Goal: Transaction & Acquisition: Purchase product/service

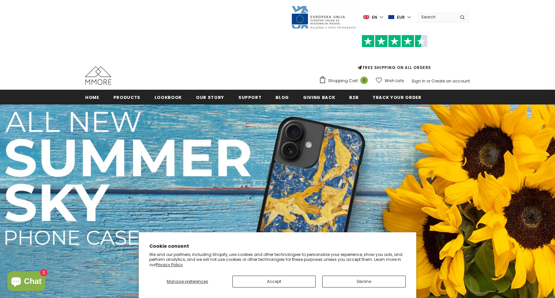
click at [384, 18] on label "en" at bounding box center [373, 17] width 21 height 10
click at [361, 41] on img at bounding box center [359, 39] width 8 height 5
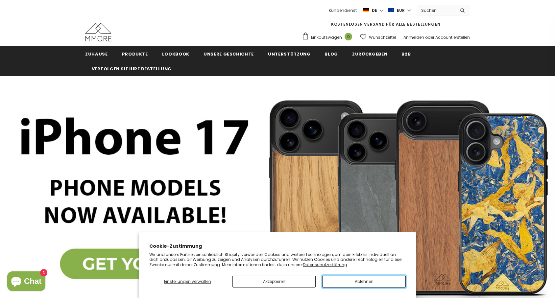
click at [340, 284] on button "Ablehnen" at bounding box center [363, 282] width 83 height 12
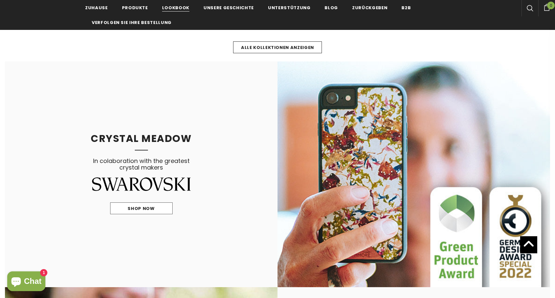
scroll to position [427, 0]
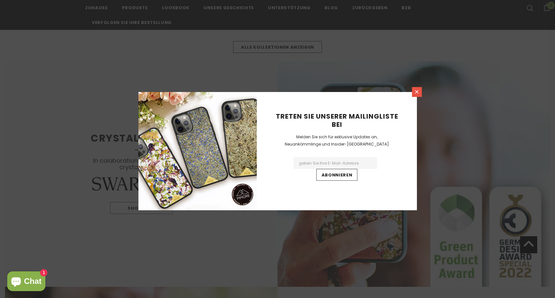
click at [416, 93] on icon at bounding box center [417, 92] width 6 height 6
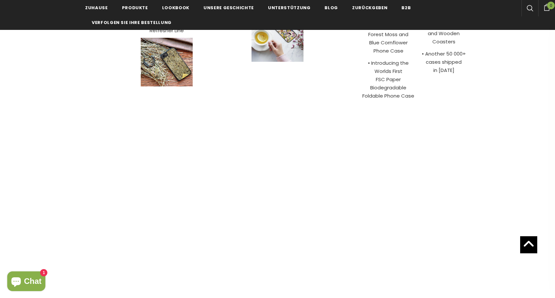
scroll to position [2545, 0]
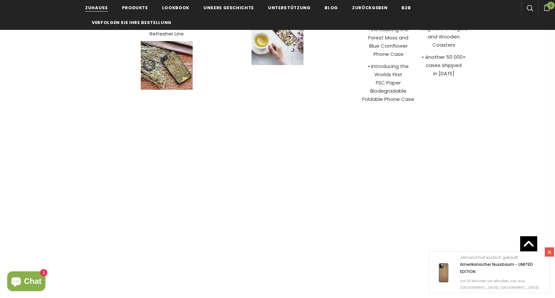
click at [100, 8] on span "Zuhause" at bounding box center [96, 8] width 23 height 6
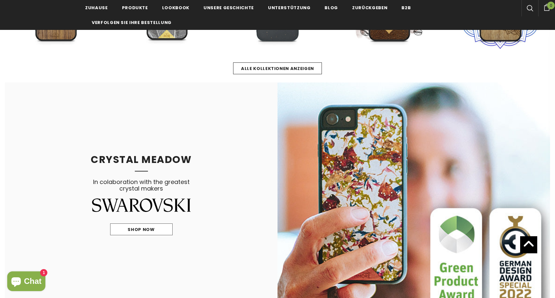
scroll to position [406, 0]
click at [148, 229] on span "Shop Now" at bounding box center [140, 229] width 27 height 6
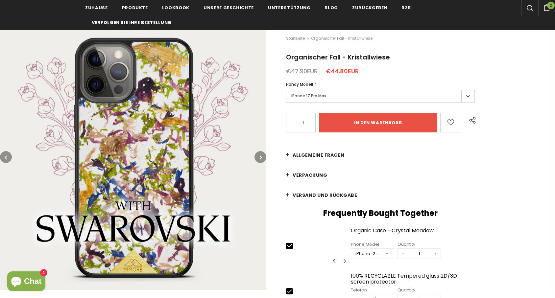
scroll to position [65, 0]
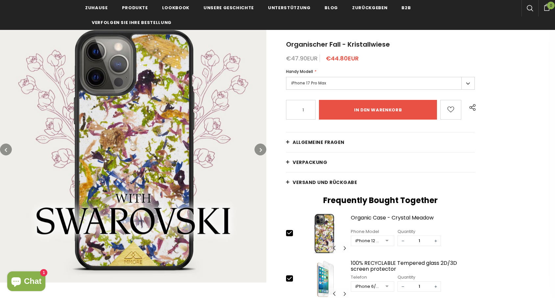
click at [465, 84] on label "iPhone 17 Pro Max" at bounding box center [380, 83] width 189 height 13
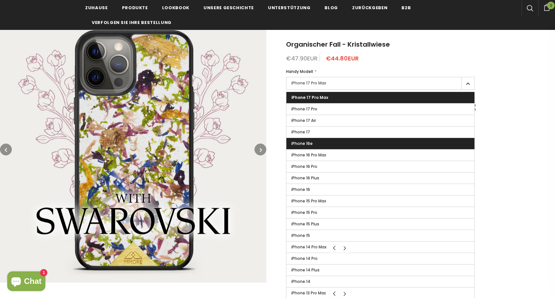
click at [317, 146] on label "iPhone 16e" at bounding box center [380, 143] width 188 height 11
click at [0, 0] on input "iPhone 16e" at bounding box center [0, 0] width 0 height 0
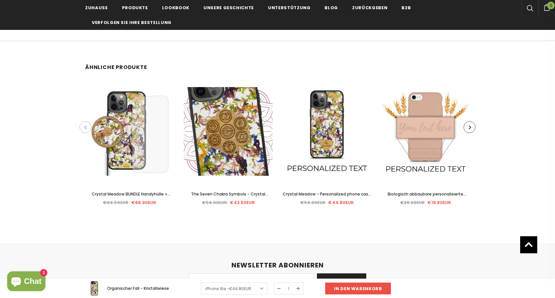
scroll to position [1572, 0]
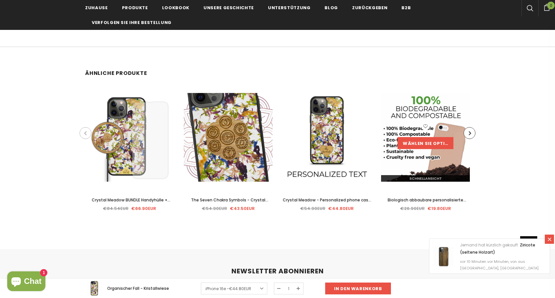
click at [429, 143] on link "Wählen Sie Optionen" at bounding box center [425, 143] width 56 height 12
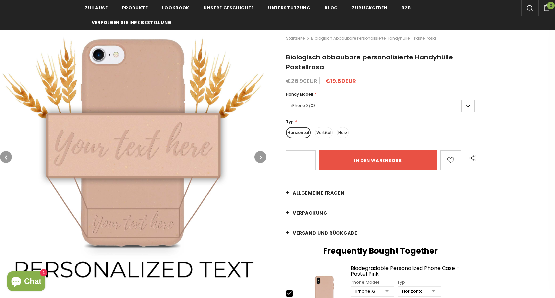
scroll to position [52, 0]
click at [463, 107] on label "iPhone X/XS" at bounding box center [380, 106] width 189 height 13
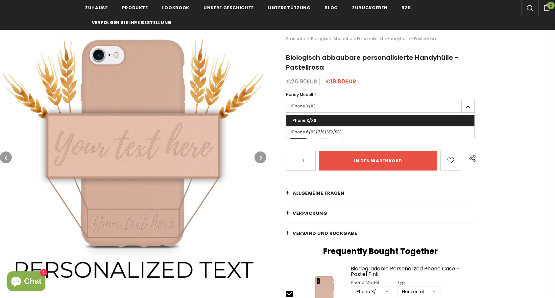
click at [468, 109] on label "iPhone X/XS" at bounding box center [380, 106] width 189 height 13
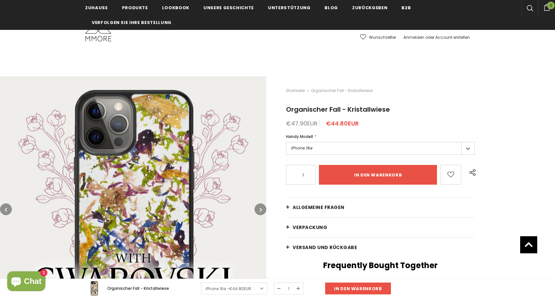
scroll to position [1548, 0]
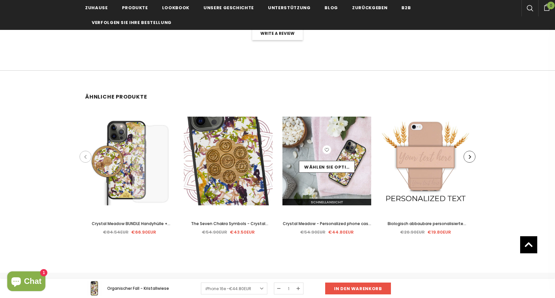
click at [329, 185] on img at bounding box center [326, 161] width 89 height 89
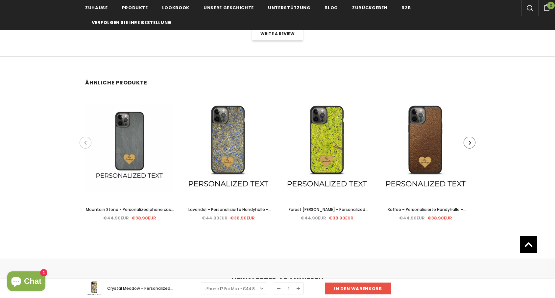
scroll to position [1300, 0]
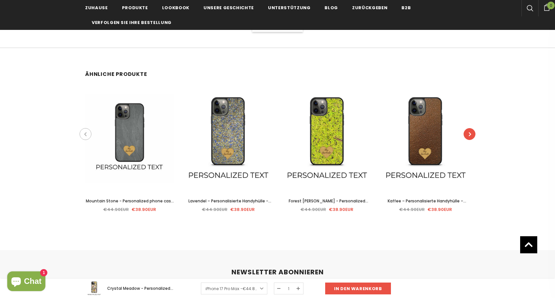
click at [470, 132] on icon "button" at bounding box center [469, 134] width 2 height 7
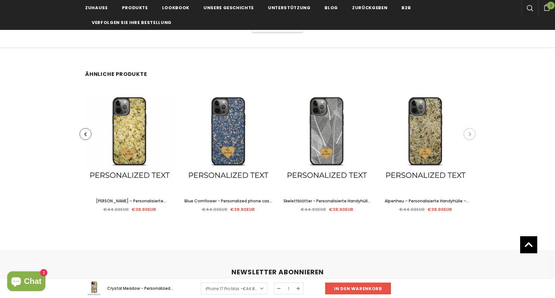
click at [470, 132] on icon "button" at bounding box center [469, 134] width 2 height 7
click at [471, 131] on button "button" at bounding box center [469, 134] width 12 height 12
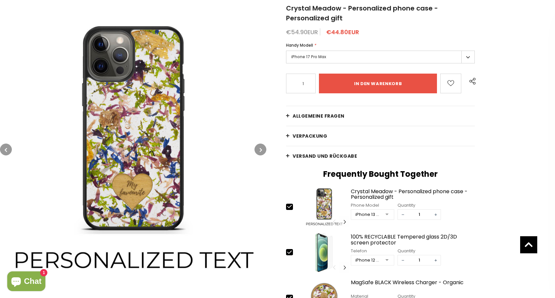
scroll to position [0, 0]
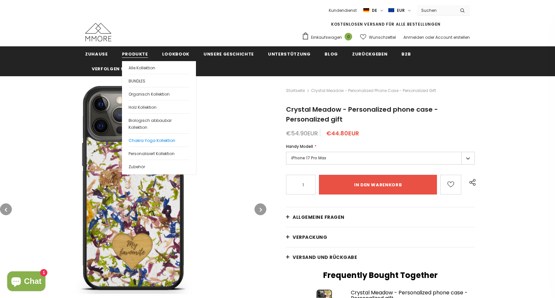
click at [138, 140] on span "Chakra Yoga Kollektion" at bounding box center [151, 141] width 47 height 6
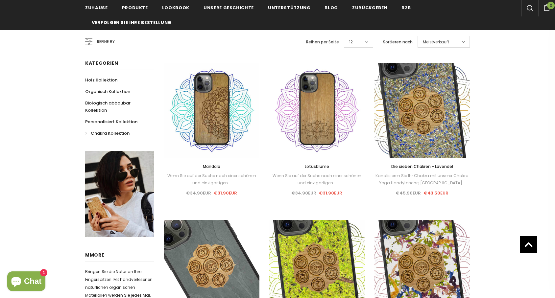
scroll to position [82, 0]
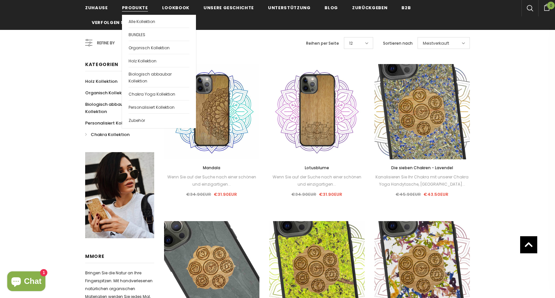
click at [134, 7] on span "Produkte" at bounding box center [135, 8] width 26 height 6
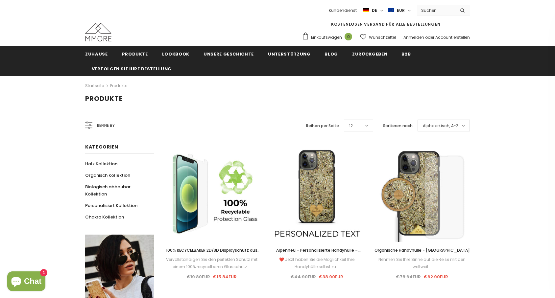
click at [105, 125] on span "Refine by" at bounding box center [106, 125] width 18 height 7
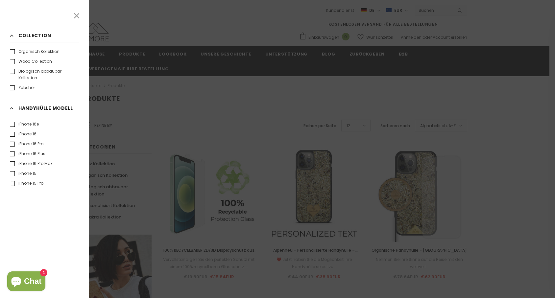
click at [12, 125] on label "iPhone 16e" at bounding box center [24, 124] width 29 height 7
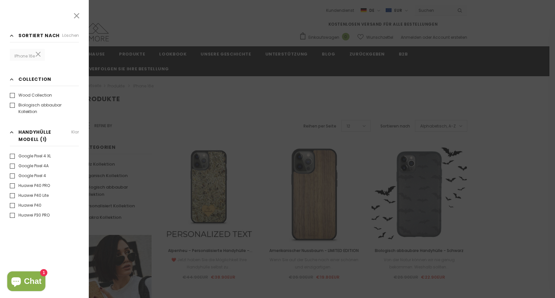
scroll to position [917, 0]
click at [76, 17] on icon at bounding box center [76, 15] width 9 height 9
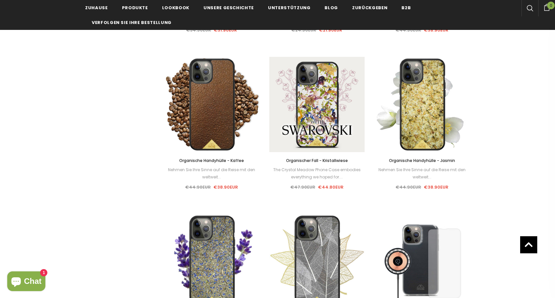
scroll to position [1660, 0]
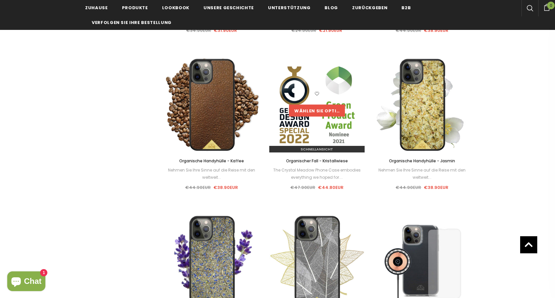
click at [323, 110] on link "Wählen Sie Optionen" at bounding box center [317, 110] width 56 height 12
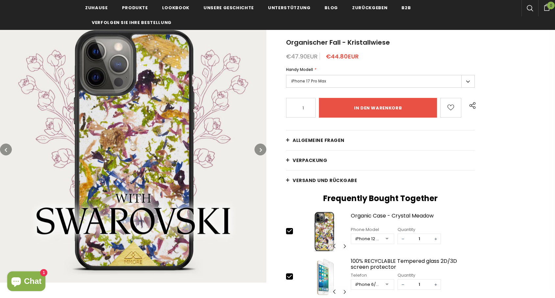
scroll to position [70, 0]
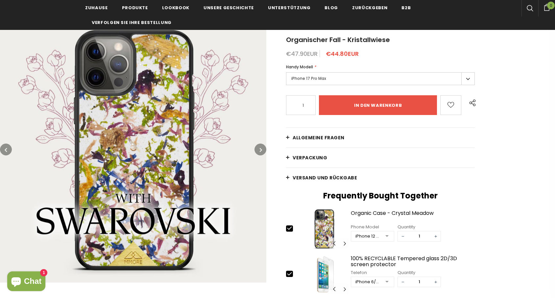
click at [467, 80] on label "iPhone 17 Pro Max" at bounding box center [380, 78] width 189 height 13
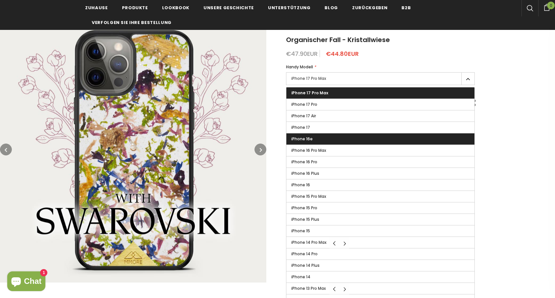
click at [351, 139] on label "iPhone 16e" at bounding box center [380, 138] width 188 height 11
click at [0, 0] on input "iPhone 16e" at bounding box center [0, 0] width 0 height 0
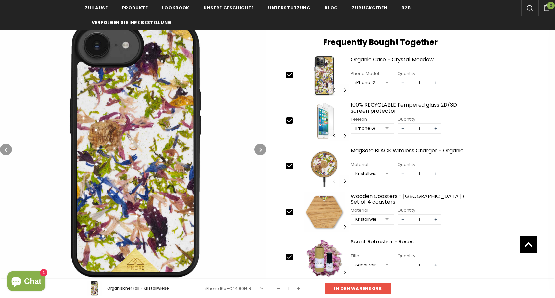
scroll to position [216, 0]
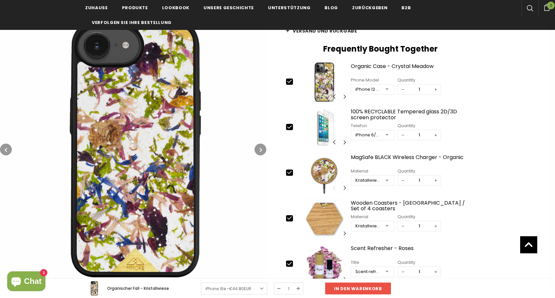
click at [388, 135] on div at bounding box center [386, 135] width 13 height 10
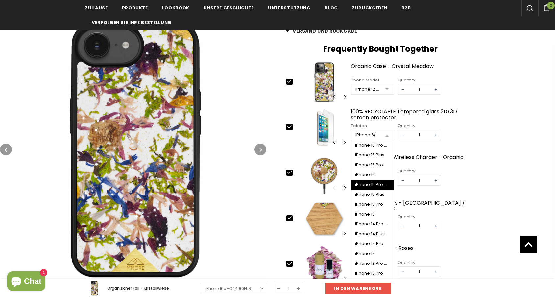
click at [476, 132] on div "Startseite Organischer Fall - Kristallwiese Organischer Fall - Kristallwiese €4…" at bounding box center [410, 104] width 288 height 489
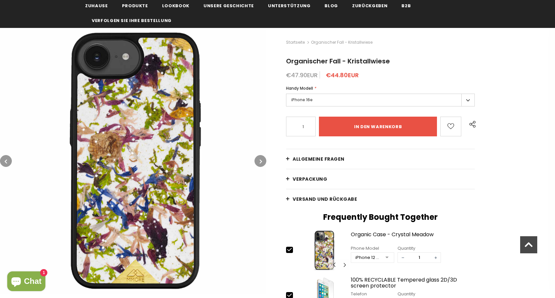
scroll to position [0, 0]
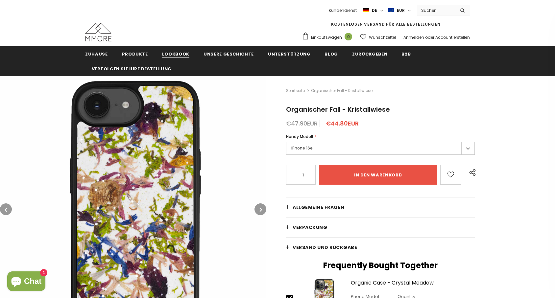
click at [174, 55] on span "Lookbook" at bounding box center [175, 54] width 27 height 6
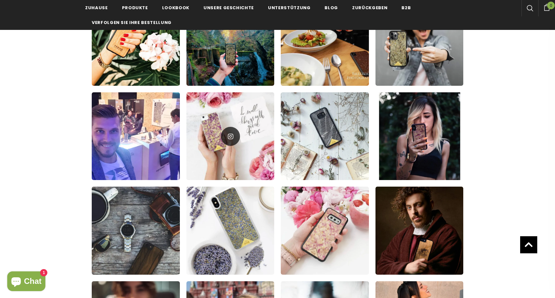
scroll to position [144, 0]
click at [219, 147] on div at bounding box center [230, 136] width 88 height 88
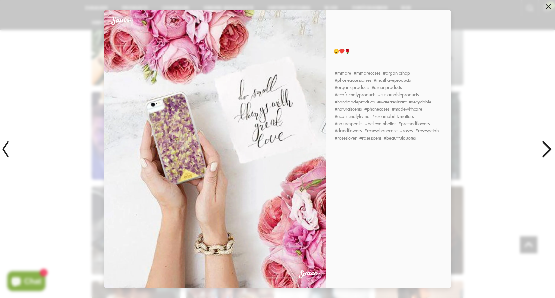
click at [548, 149] on icon at bounding box center [546, 149] width 16 height 44
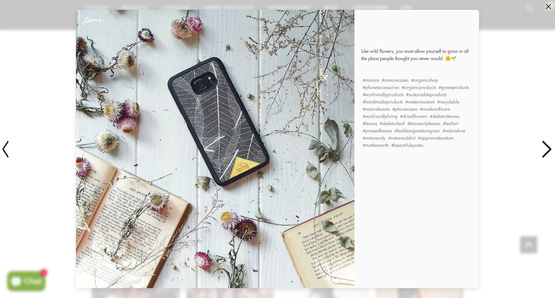
click at [548, 150] on icon at bounding box center [546, 149] width 16 height 44
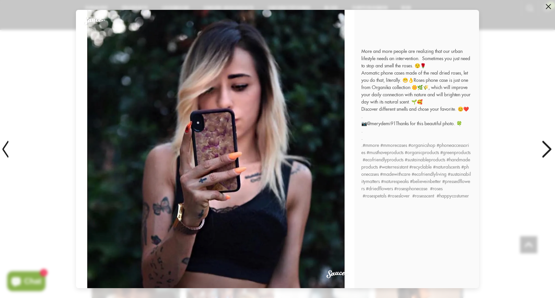
click at [549, 150] on icon at bounding box center [546, 149] width 16 height 44
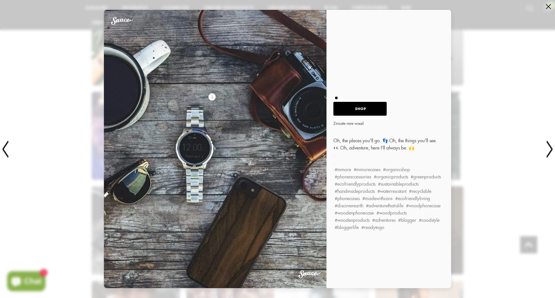
click at [548, 6] on span at bounding box center [547, 6] width 5 height 5
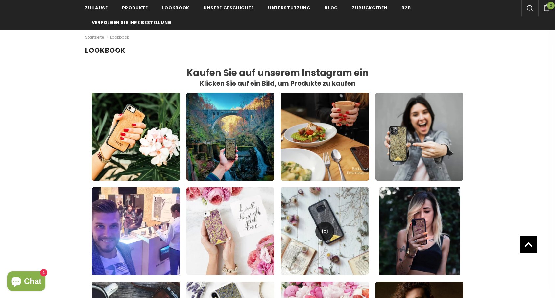
scroll to position [0, 0]
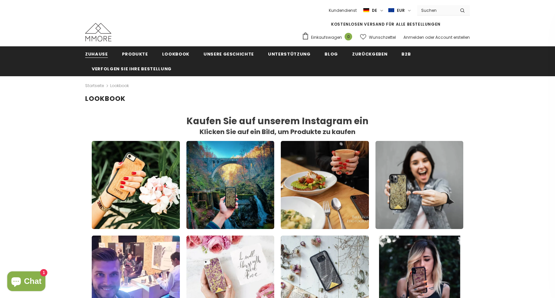
click at [98, 55] on span "Zuhause" at bounding box center [96, 54] width 23 height 6
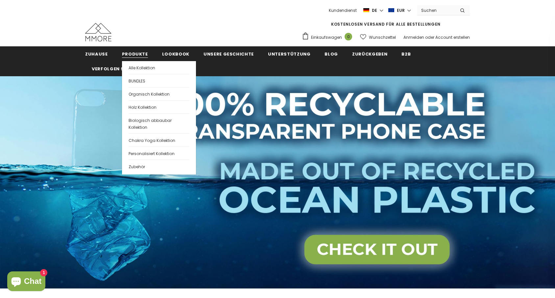
click at [139, 51] on span "Produkte" at bounding box center [135, 54] width 26 height 6
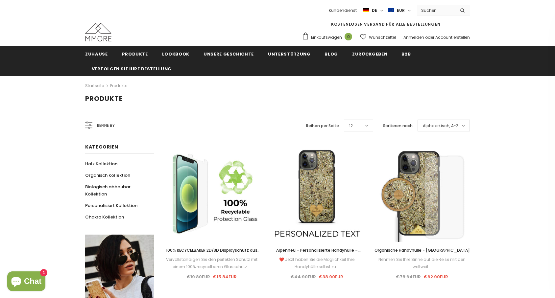
click at [105, 124] on span "Refine by" at bounding box center [106, 125] width 18 height 7
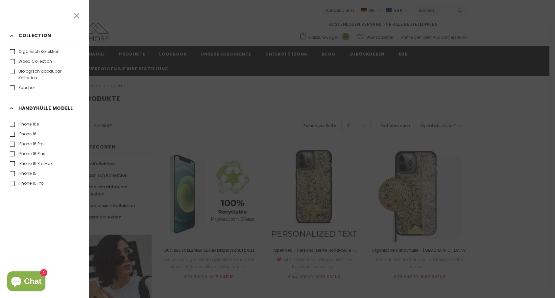
click at [13, 123] on label "iPhone 16e" at bounding box center [24, 124] width 29 height 7
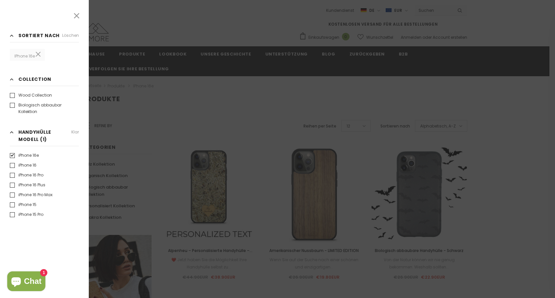
click at [77, 16] on icon at bounding box center [76, 15] width 5 height 5
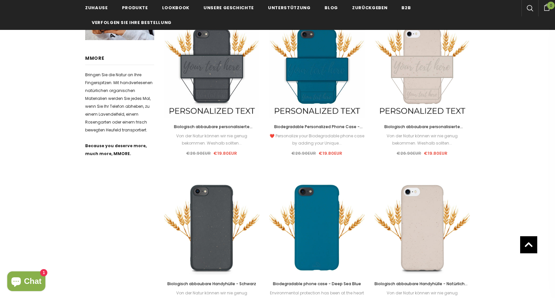
scroll to position [281, 0]
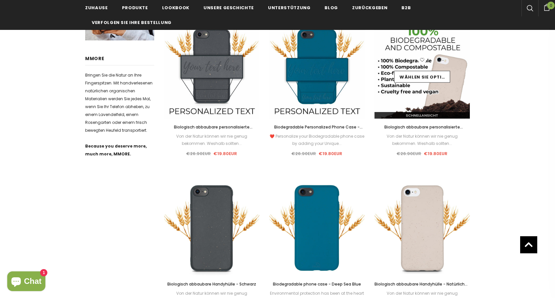
click at [427, 101] on img at bounding box center [421, 70] width 95 height 95
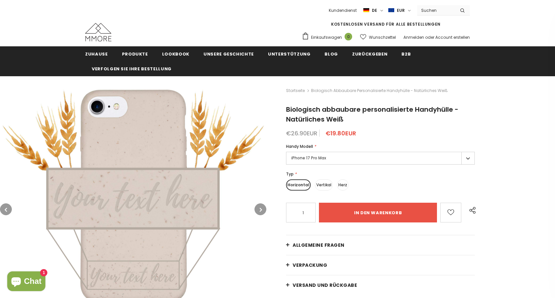
click at [466, 160] on label "iPhone 17 Pro Max" at bounding box center [380, 158] width 189 height 13
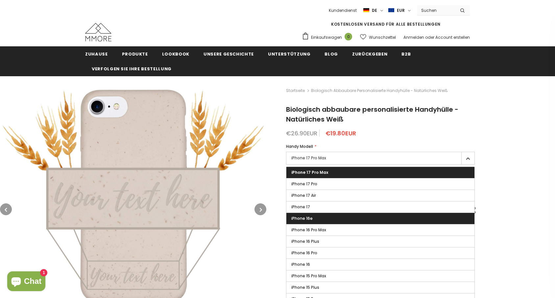
click at [408, 216] on label "iPhone 16e" at bounding box center [380, 218] width 188 height 11
click at [0, 0] on input "iPhone 16e" at bounding box center [0, 0] width 0 height 0
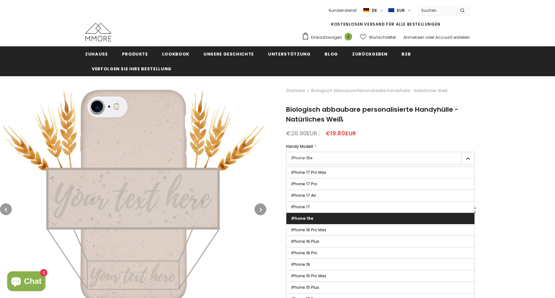
click at [329, 219] on label "iPhone 16e" at bounding box center [380, 218] width 188 height 11
click at [0, 0] on input "iPhone 16e" at bounding box center [0, 0] width 0 height 0
click at [466, 159] on label "iPhone 16e" at bounding box center [380, 158] width 189 height 13
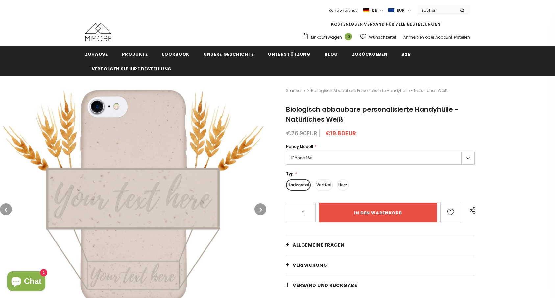
click at [323, 184] on label "Vertikal" at bounding box center [324, 184] width 18 height 11
click at [0, 0] on input "Vertikal" at bounding box center [0, 0] width 0 height 0
click at [343, 187] on label "Herz" at bounding box center [342, 184] width 11 height 11
click at [0, 0] on input "Herz" at bounding box center [0, 0] width 0 height 0
click at [298, 184] on label "Horizontal" at bounding box center [297, 184] width 23 height 11
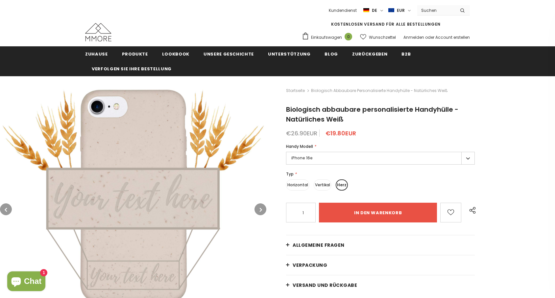
click at [0, 0] on input "Horizontal" at bounding box center [0, 0] width 0 height 0
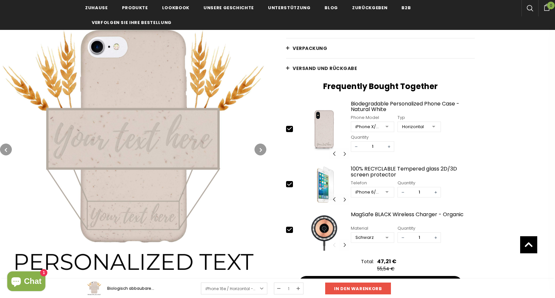
scroll to position [219, 0]
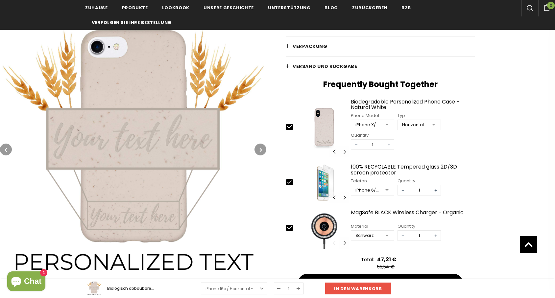
click at [260, 151] on icon "button" at bounding box center [261, 150] width 2 height 7
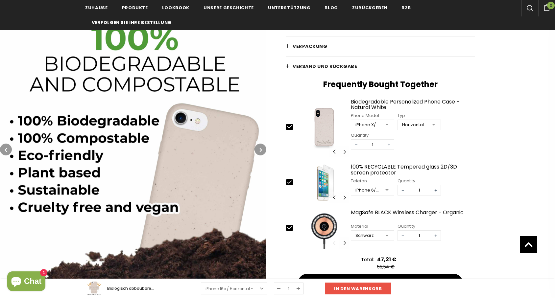
click at [260, 150] on icon "button" at bounding box center [261, 150] width 2 height 7
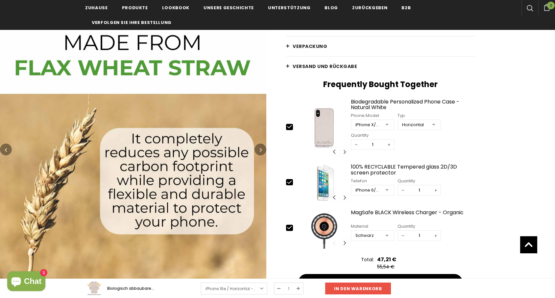
click at [260, 150] on icon "button" at bounding box center [261, 150] width 2 height 7
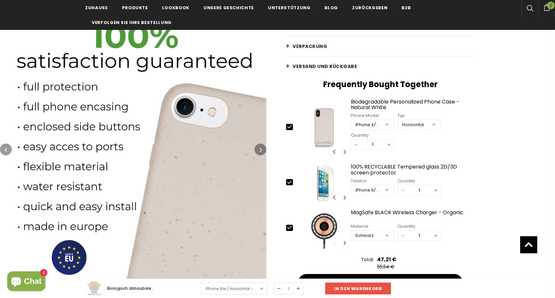
click at [260, 150] on icon "button" at bounding box center [261, 150] width 2 height 7
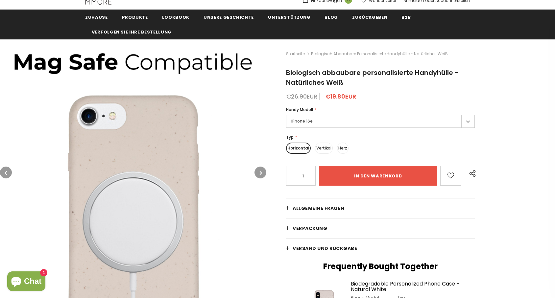
scroll to position [36, 0]
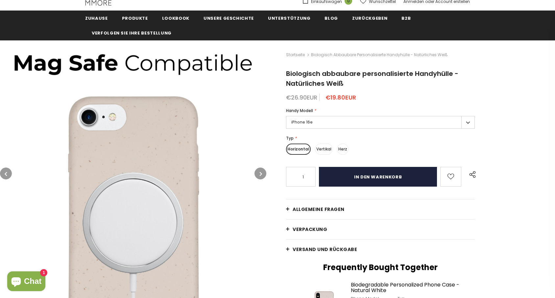
click at [351, 178] on input "in den warenkorb" at bounding box center [378, 177] width 118 height 20
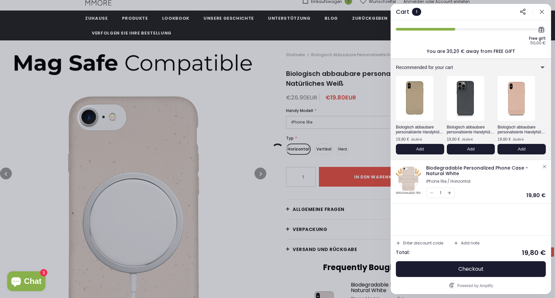
click at [542, 11] on icon "button" at bounding box center [541, 12] width 4 height 4
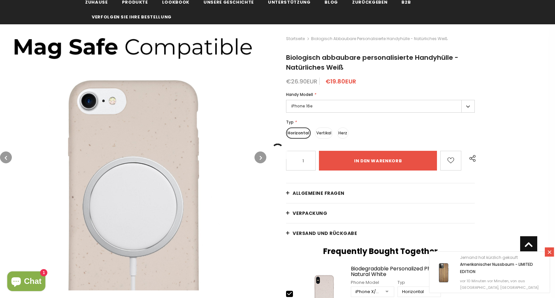
scroll to position [0, 0]
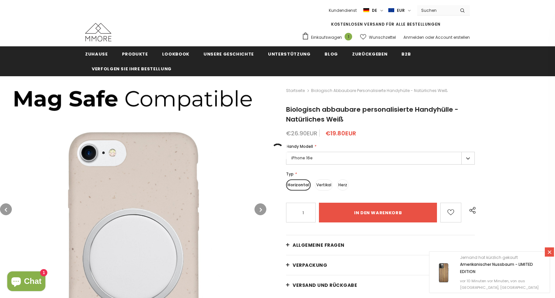
click at [261, 208] on icon "button" at bounding box center [261, 209] width 2 height 7
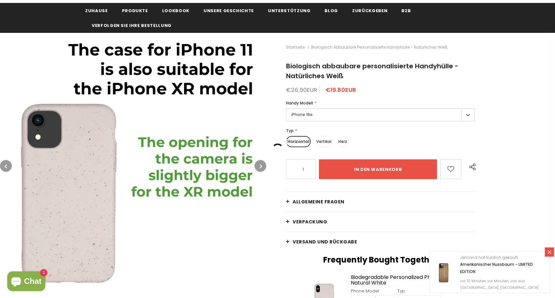
scroll to position [46, 0]
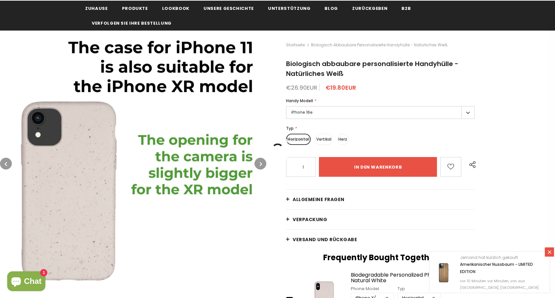
click at [263, 163] on button "button" at bounding box center [260, 164] width 12 height 12
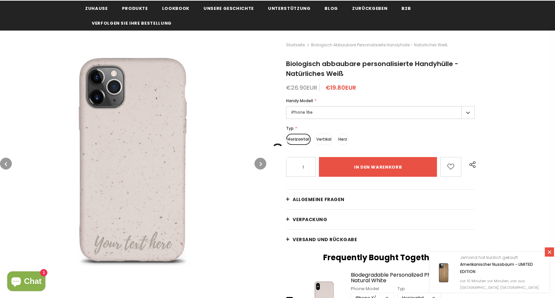
click at [263, 164] on button "button" at bounding box center [260, 164] width 12 height 12
click at [321, 139] on label "Vertikal" at bounding box center [324, 139] width 18 height 11
click at [0, 0] on input "Vertikal" at bounding box center [0, 0] width 0 height 0
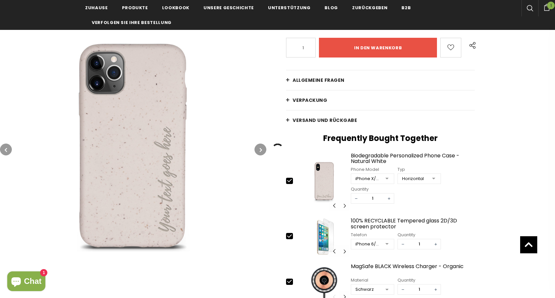
scroll to position [165, 0]
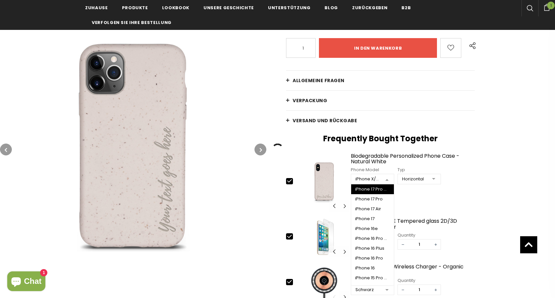
click at [389, 180] on div at bounding box center [386, 179] width 13 height 10
click at [368, 226] on div "iPhone 16e" at bounding box center [372, 228] width 35 height 5
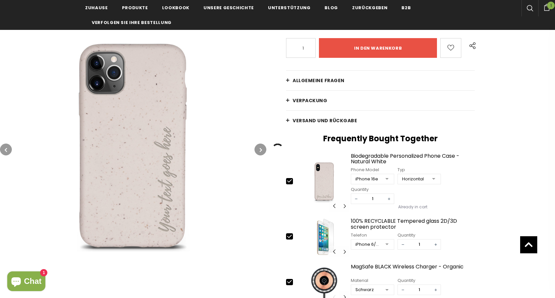
click at [291, 236] on icon at bounding box center [289, 236] width 7 height 7
type input "0"
click at [290, 283] on icon at bounding box center [289, 281] width 7 height 7
type input "0"
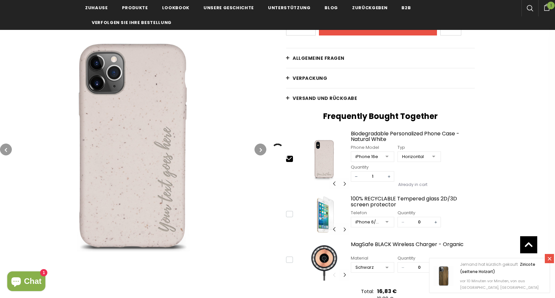
scroll to position [187, 0]
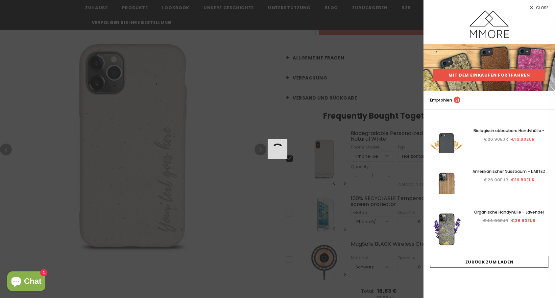
click at [478, 75] on link "Mit dem Einkaufen fortfahren" at bounding box center [489, 75] width 112 height 12
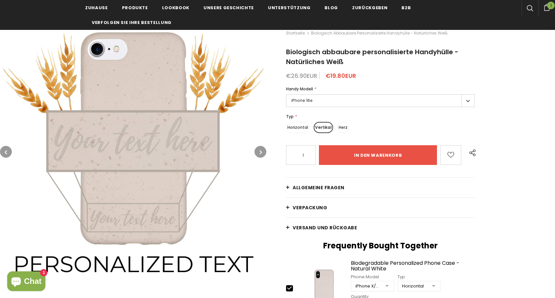
scroll to position [58, 0]
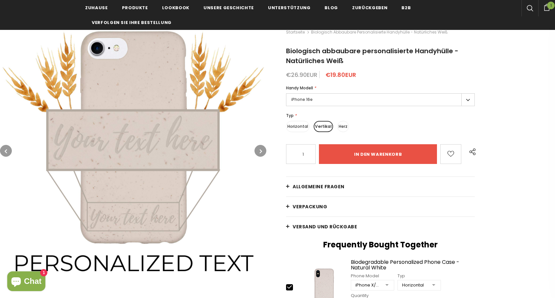
click at [156, 147] on img at bounding box center [133, 151] width 266 height 266
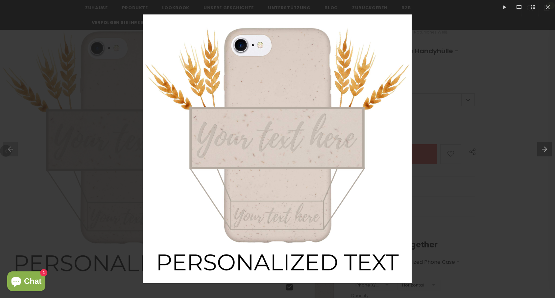
click at [241, 132] on img at bounding box center [277, 148] width 269 height 269
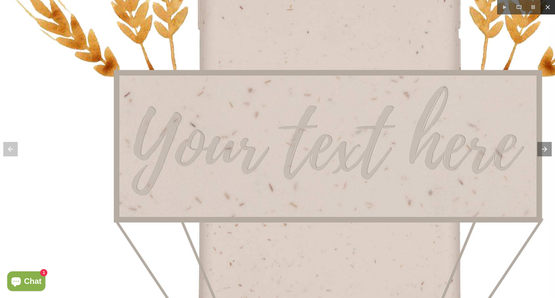
click at [548, 8] on button at bounding box center [547, 7] width 14 height 14
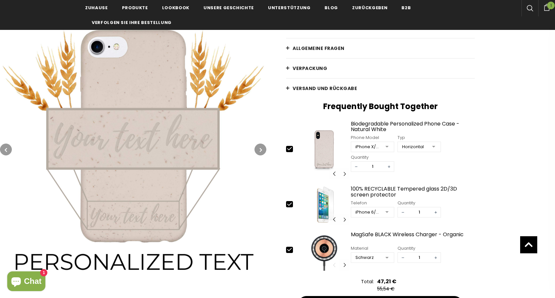
scroll to position [205, 0]
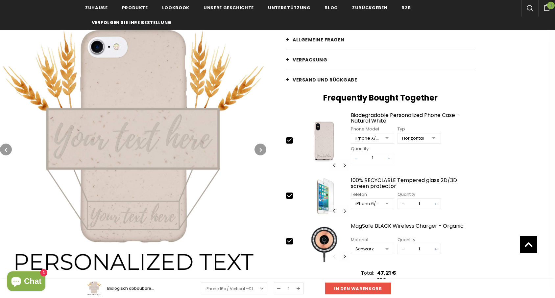
click at [146, 220] on img at bounding box center [133, 149] width 266 height 266
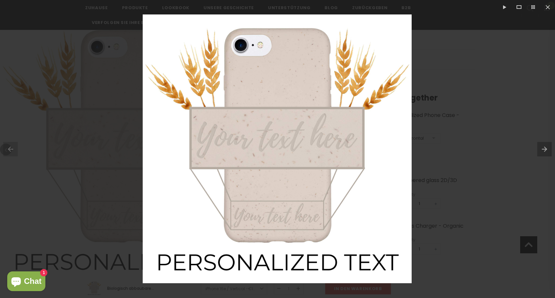
click at [286, 261] on img at bounding box center [277, 148] width 269 height 269
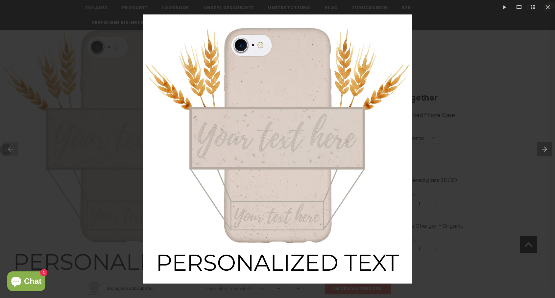
click at [279, 152] on img at bounding box center [277, 148] width 269 height 269
click at [505, 7] on button at bounding box center [504, 7] width 14 height 14
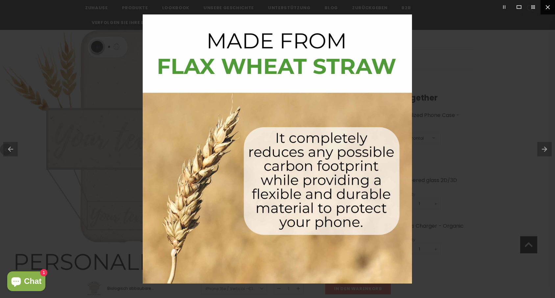
click at [548, 7] on button at bounding box center [547, 7] width 14 height 14
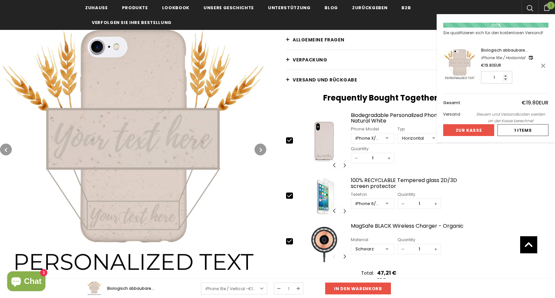
click at [531, 58] on icon "link" at bounding box center [530, 57] width 5 height 5
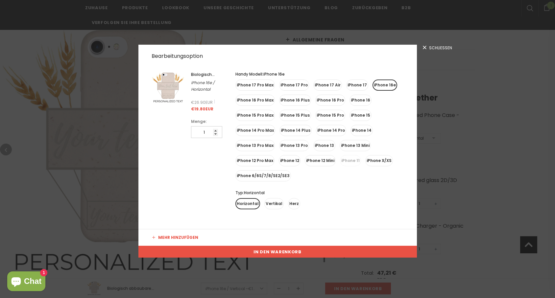
click at [427, 47] on link "Schließen" at bounding box center [446, 48] width 51 height 6
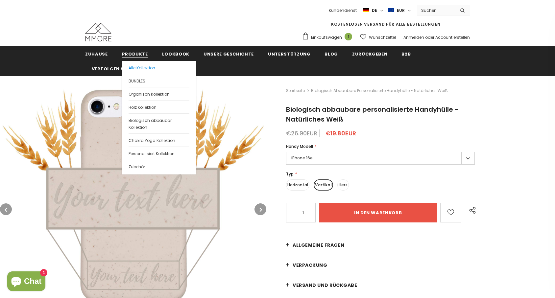
click at [136, 67] on span "Alle Kollektion" at bounding box center [141, 68] width 27 height 6
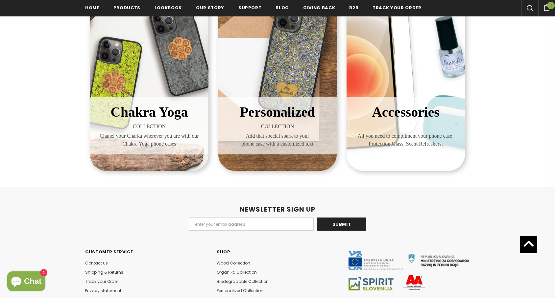
scroll to position [344, 0]
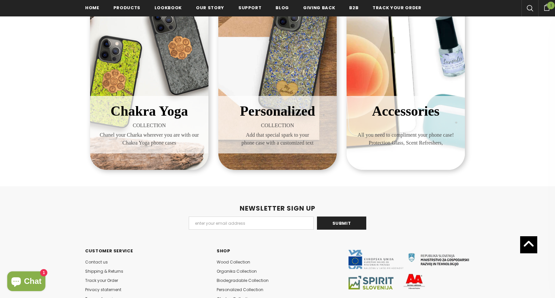
click at [408, 124] on span at bounding box center [405, 126] width 108 height 8
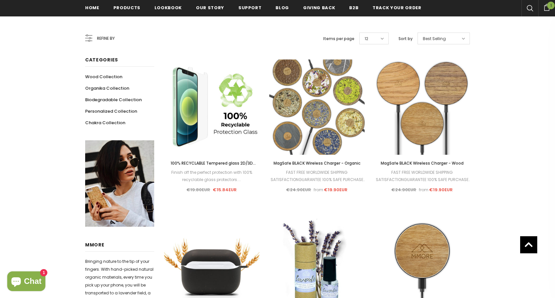
scroll to position [116, 0]
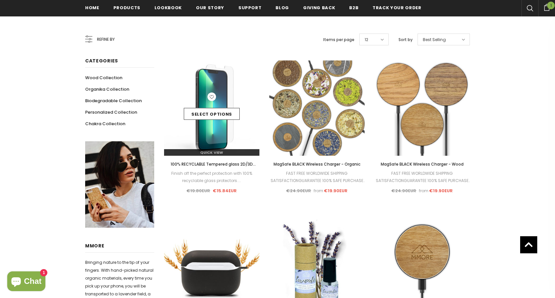
click at [218, 138] on img at bounding box center [211, 107] width 95 height 95
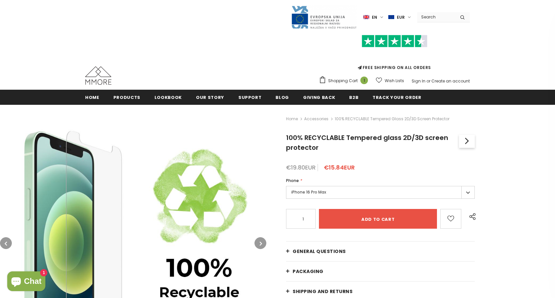
click at [470, 194] on label "iPhone 16 Pro Max" at bounding box center [380, 192] width 189 height 13
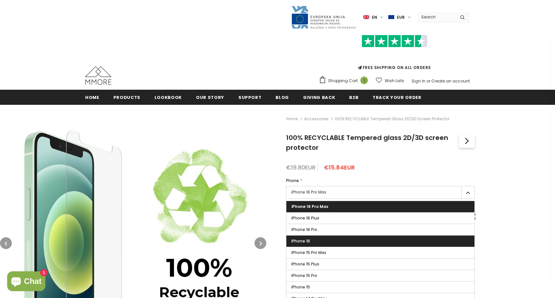
click at [361, 239] on label "iPhone 16" at bounding box center [380, 241] width 188 height 11
click at [0, 0] on input "iPhone 16" at bounding box center [0, 0] width 0 height 0
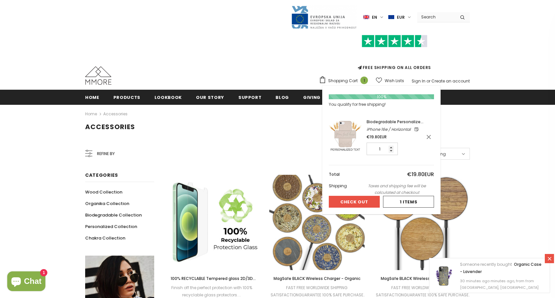
click at [353, 80] on span "Shopping Cart" at bounding box center [343, 81] width 30 height 7
click at [408, 202] on div at bounding box center [408, 201] width 50 height 11
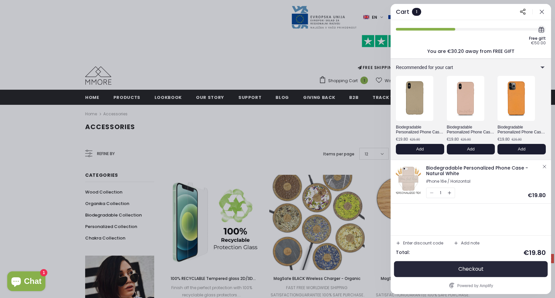
click at [458, 269] on span "Checkout" at bounding box center [470, 269] width 25 height 7
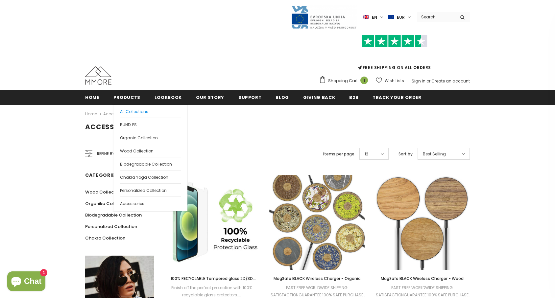
click at [131, 110] on span "All Collections" at bounding box center [134, 112] width 28 height 6
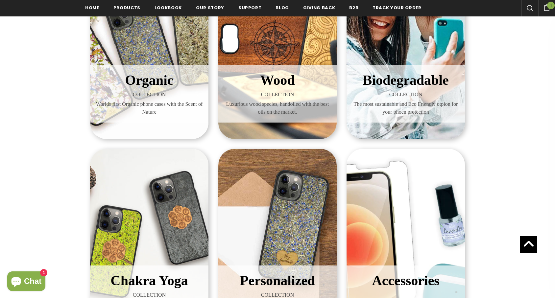
scroll to position [168, 0]
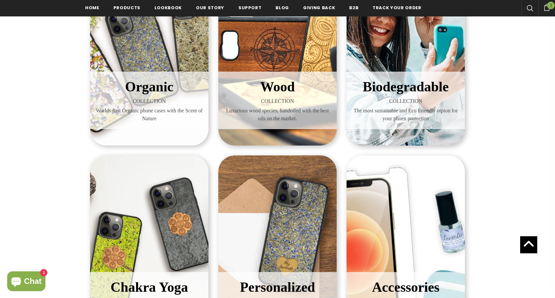
click at [404, 95] on h3 "Biodegradable" at bounding box center [405, 87] width 108 height 21
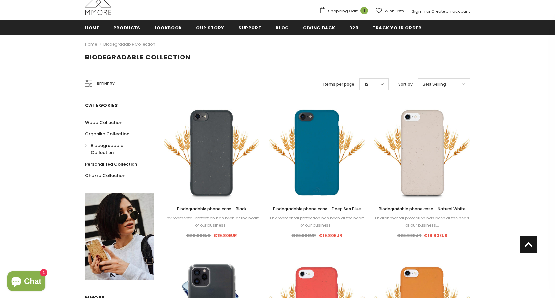
scroll to position [68, 0]
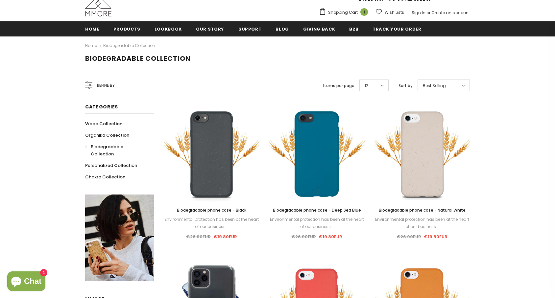
click at [110, 85] on span "Refine by" at bounding box center [106, 85] width 18 height 7
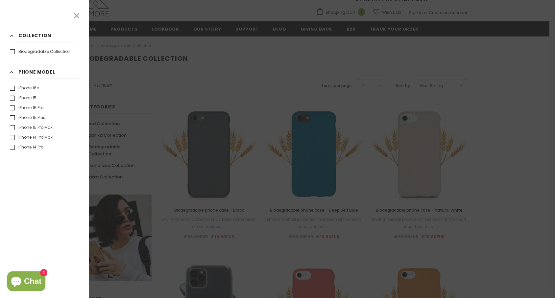
click at [12, 88] on label "iPhone 16e" at bounding box center [24, 88] width 29 height 7
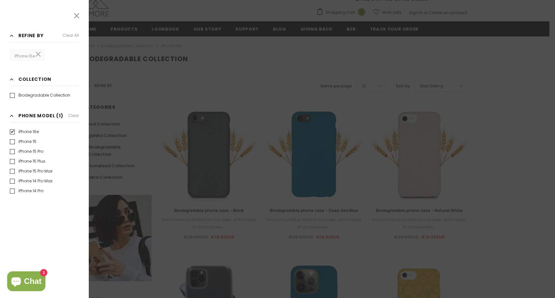
click at [77, 16] on icon at bounding box center [76, 15] width 9 height 9
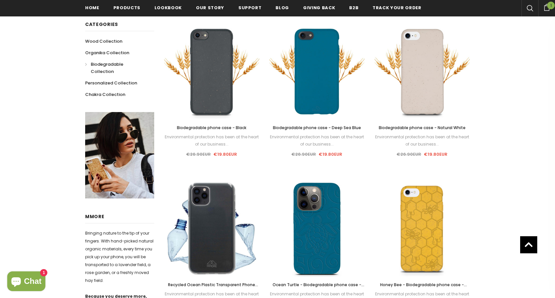
scroll to position [152, 0]
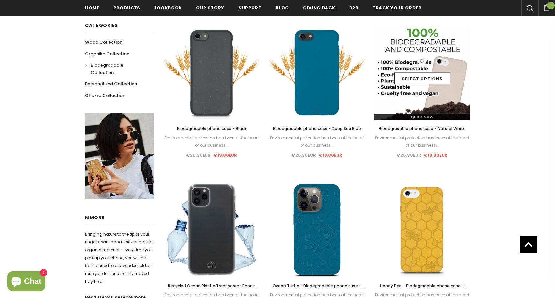
click at [426, 107] on img at bounding box center [421, 72] width 95 height 95
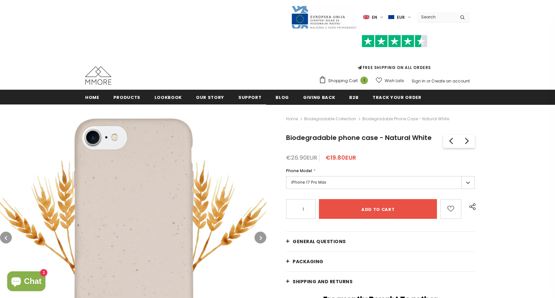
click at [467, 183] on label "iPhone 17 Pro Max" at bounding box center [380, 182] width 189 height 13
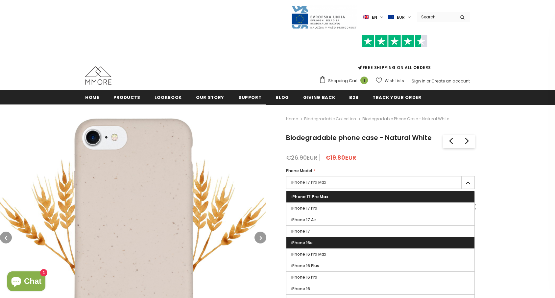
click at [422, 239] on label "iPhone 16e" at bounding box center [380, 242] width 188 height 11
click at [0, 0] on input "iPhone 16e" at bounding box center [0, 0] width 0 height 0
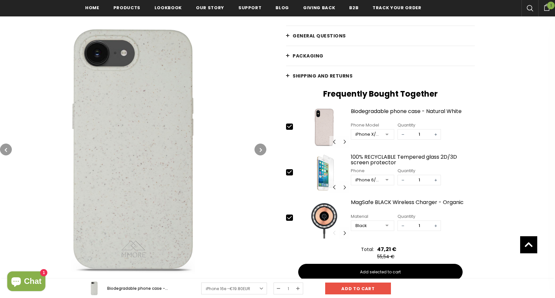
scroll to position [208, 0]
click at [289, 126] on icon at bounding box center [289, 126] width 7 height 7
type input "0"
click at [289, 170] on icon at bounding box center [289, 171] width 7 height 7
type input "0"
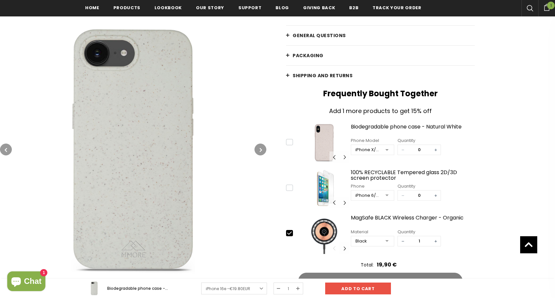
click at [290, 231] on icon at bounding box center [289, 233] width 7 height 7
type input "0"
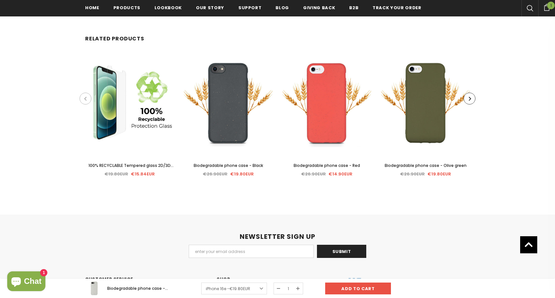
scroll to position [1307, 0]
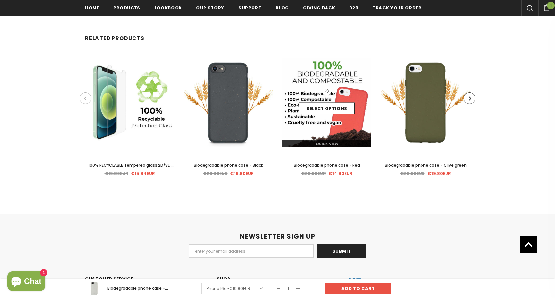
click at [327, 120] on img at bounding box center [326, 102] width 89 height 89
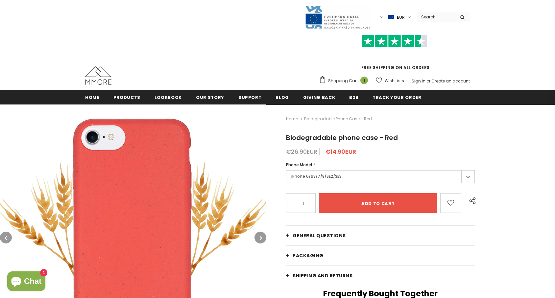
click at [467, 177] on label "iPhone 6/6S/7/8/SE2/SE3" at bounding box center [380, 176] width 189 height 13
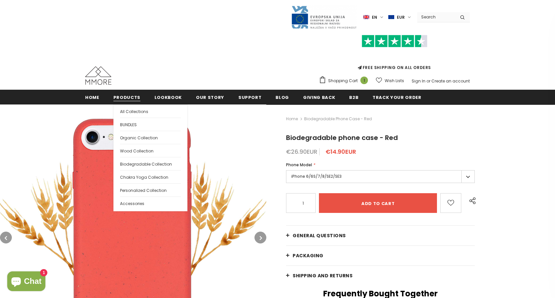
click at [121, 99] on span "Products" at bounding box center [126, 97] width 27 height 6
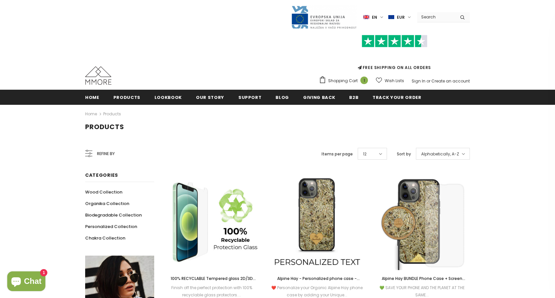
click at [105, 155] on span "Refine by" at bounding box center [106, 153] width 18 height 7
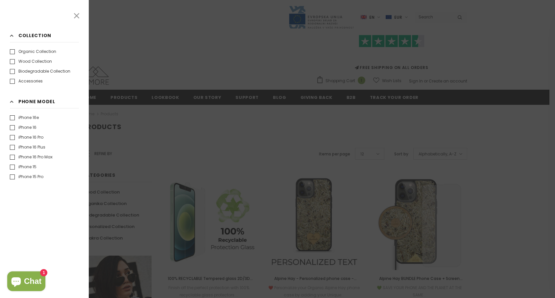
click at [11, 119] on label "iPhone 16e" at bounding box center [24, 117] width 29 height 7
click at [13, 117] on label "iPhone 16e" at bounding box center [24, 117] width 29 height 7
click at [12, 119] on label "iPhone 16e" at bounding box center [24, 117] width 29 height 7
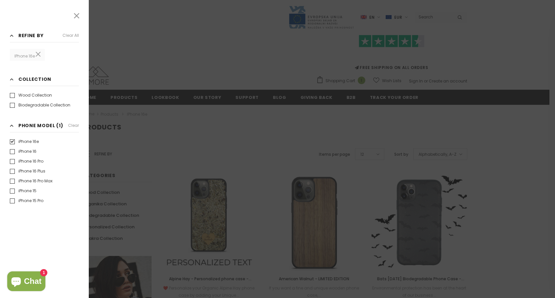
click at [78, 16] on icon at bounding box center [76, 15] width 9 height 9
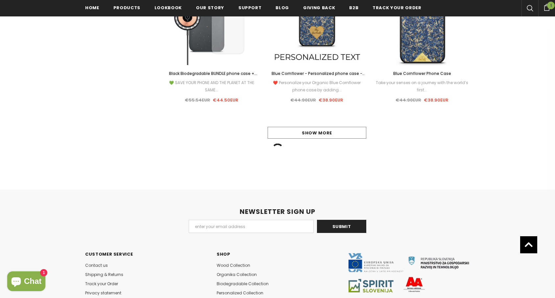
scroll to position [678, 0]
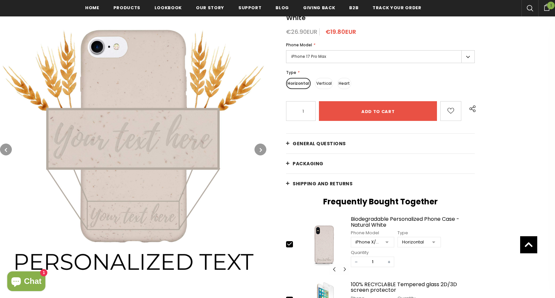
scroll to position [132, 0]
click at [470, 50] on label "iPhone 17 Pro Max" at bounding box center [380, 56] width 189 height 13
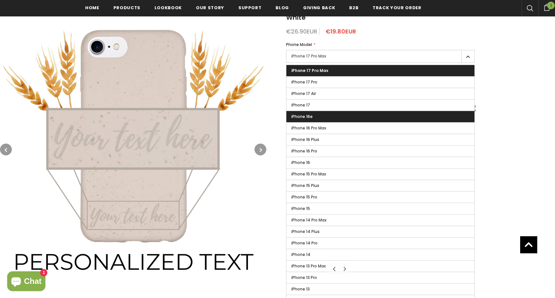
click at [364, 111] on label "iPhone 16e" at bounding box center [380, 116] width 188 height 11
click at [0, 0] on input "iPhone 16e" at bounding box center [0, 0] width 0 height 0
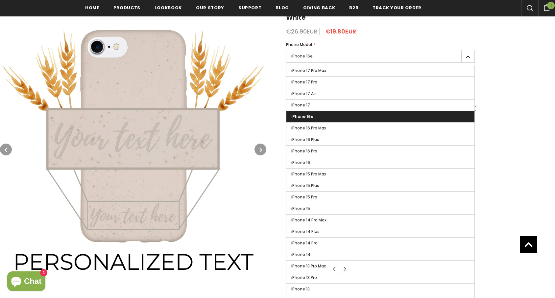
click at [364, 111] on label "iPhone 16e" at bounding box center [380, 116] width 188 height 11
click at [0, 0] on input "iPhone 16e" at bounding box center [0, 0] width 0 height 0
click at [491, 78] on div "Home Biodegradable Personalized Phone Case - Natural White Biodegradable Person…" at bounding box center [410, 202] width 288 height 456
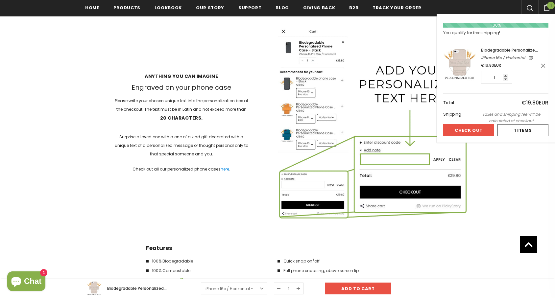
scroll to position [957, 0]
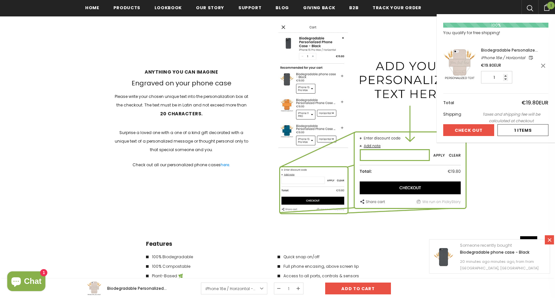
click at [548, 9] on icon at bounding box center [546, 7] width 5 height 7
click at [510, 129] on div at bounding box center [522, 130] width 50 height 11
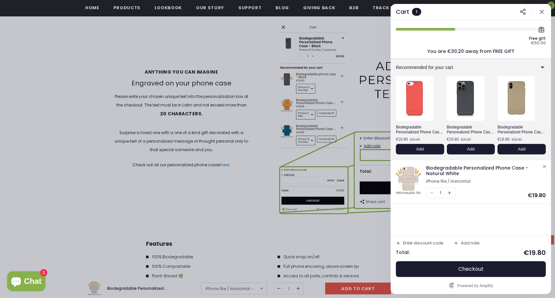
click at [541, 13] on icon "button" at bounding box center [541, 12] width 7 height 7
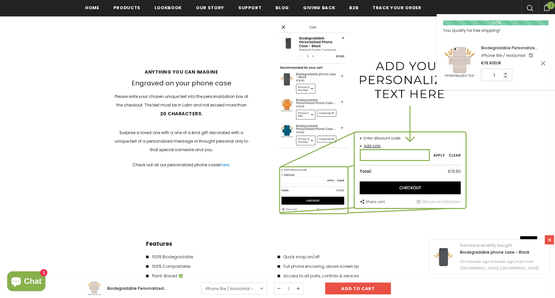
click at [551, 2] on span "1" at bounding box center [551, 6] width 8 height 8
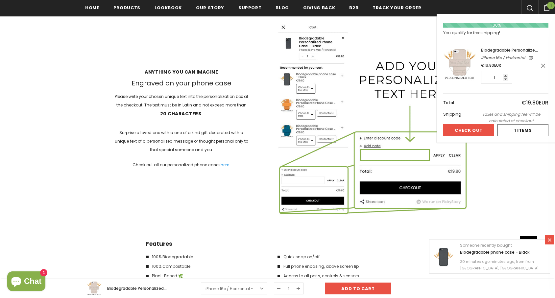
click at [484, 130] on button "Check Out" at bounding box center [468, 130] width 51 height 12
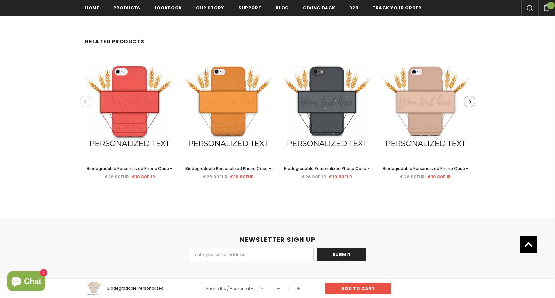
scroll to position [1404, 0]
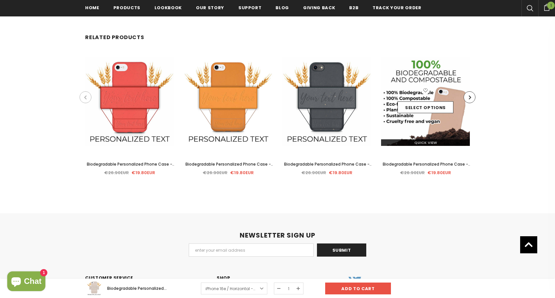
click at [425, 105] on div "Select options" at bounding box center [425, 101] width 89 height 31
click at [428, 102] on link "Select options" at bounding box center [425, 108] width 56 height 12
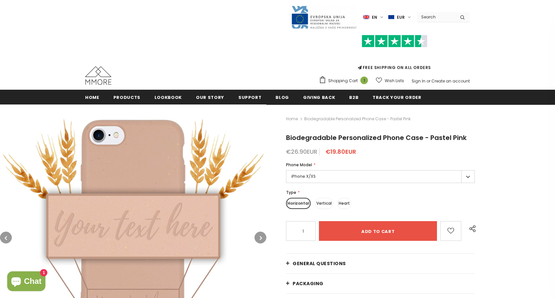
click at [467, 175] on label "iPhone X/XS" at bounding box center [380, 176] width 189 height 13
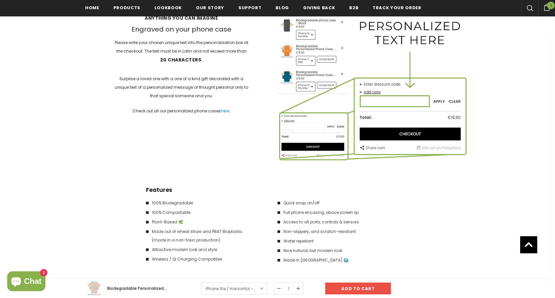
scroll to position [1010, 0]
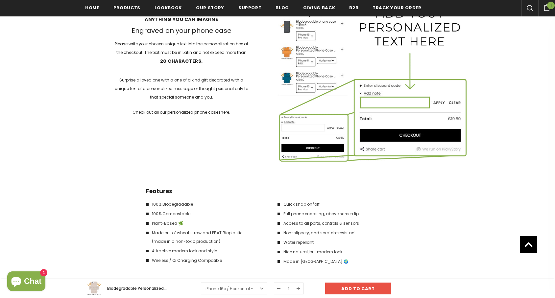
click at [227, 109] on link "here" at bounding box center [224, 112] width 9 height 6
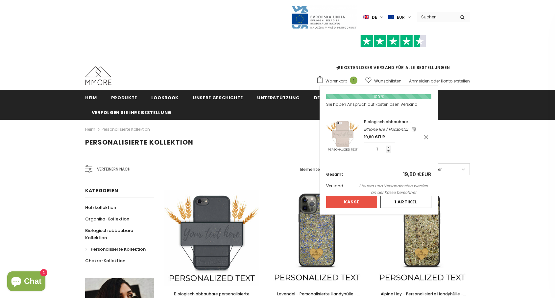
click at [343, 202] on button "Kasse" at bounding box center [351, 202] width 51 height 12
